Goal: Use online tool/utility

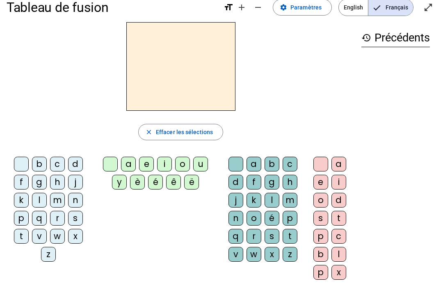
scroll to position [14, 0]
click at [67, 287] on div "Tableau de fusion format_size add remove settings Paramètres English Français o…" at bounding box center [221, 179] width 443 height 386
click at [418, 68] on div "history Précédents" at bounding box center [396, 147] width 82 height 251
click at [418, 62] on div "history Précédents" at bounding box center [396, 147] width 82 height 251
click at [377, 135] on div "history Précédents" at bounding box center [396, 147] width 82 height 251
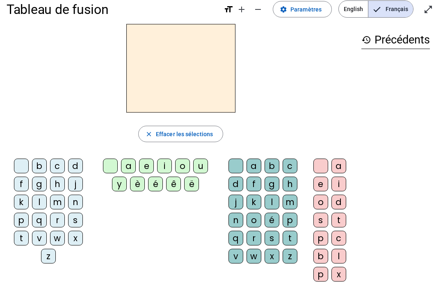
scroll to position [13, 0]
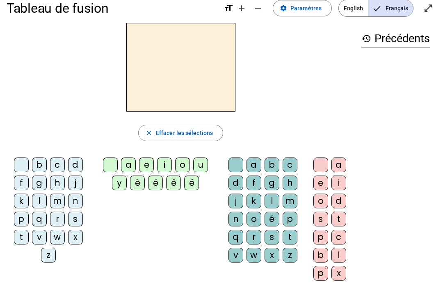
click at [400, 187] on div "history Précédents" at bounding box center [396, 148] width 82 height 251
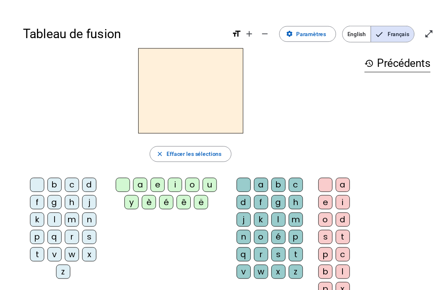
scroll to position [0, 0]
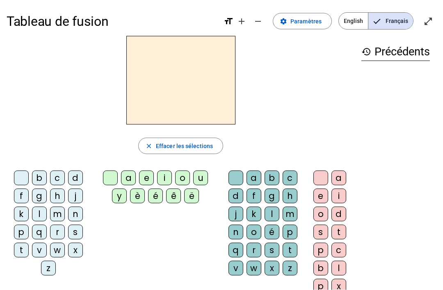
click at [177, 152] on span "button" at bounding box center [181, 146] width 84 height 20
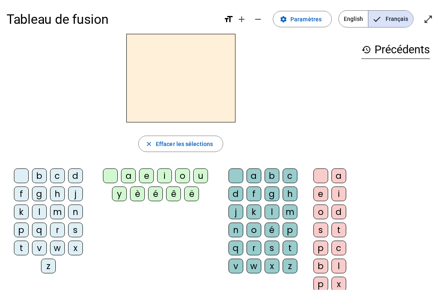
scroll to position [5, 0]
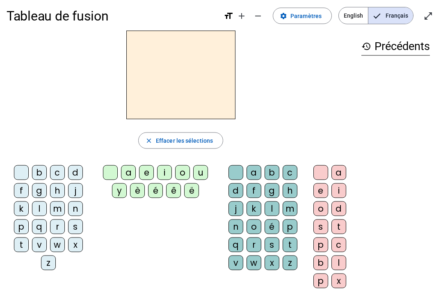
click at [257, 162] on div "a b c d f g h j k l m n o é p q r s t v w x z" at bounding box center [264, 219] width 87 height 115
click at [326, 279] on div "p" at bounding box center [320, 280] width 15 height 15
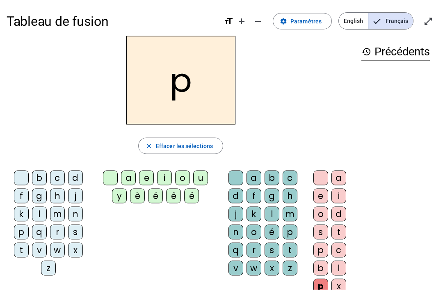
scroll to position [0, 0]
click at [266, 187] on letter-bubble "b" at bounding box center [273, 180] width 18 height 18
click at [247, 223] on letter-bubble "k" at bounding box center [255, 216] width 18 height 18
click at [260, 197] on div "f" at bounding box center [253, 196] width 15 height 15
